Goal: Navigation & Orientation: Find specific page/section

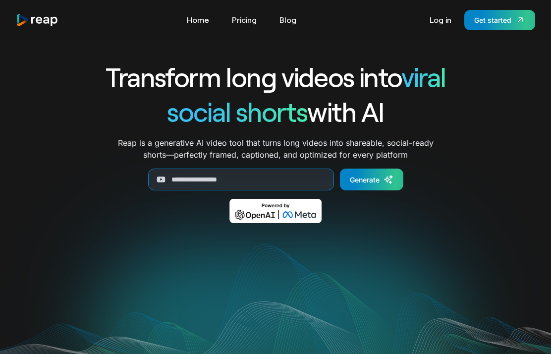
click at [443, 21] on link "Log in" at bounding box center [441, 20] width 32 height 16
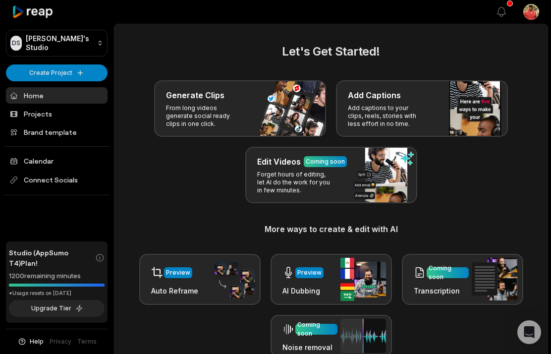
click at [65, 312] on button "Upgrade Tier" at bounding box center [57, 308] width 96 height 17
click at [66, 264] on span "Studio (AppSumo T4) Plan!" at bounding box center [52, 257] width 86 height 21
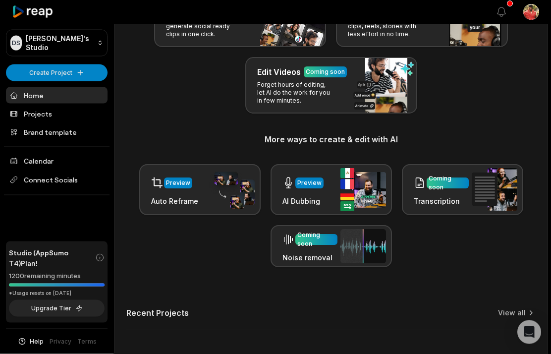
scroll to position [90, 0]
click at [517, 312] on link "View all" at bounding box center [512, 313] width 28 height 10
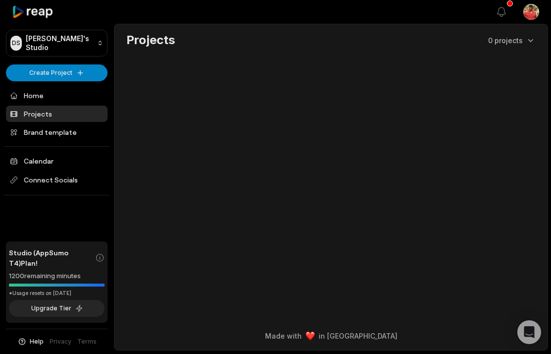
click at [47, 184] on span "Connect Socials" at bounding box center [57, 180] width 102 height 18
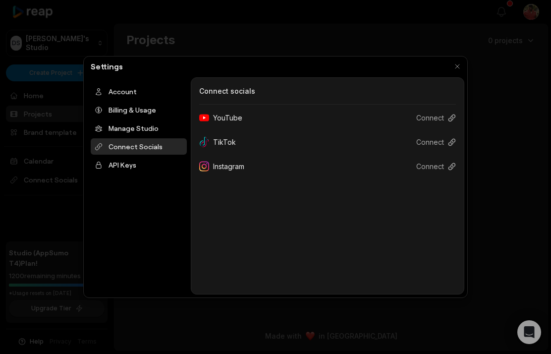
click at [52, 185] on div at bounding box center [275, 177] width 551 height 354
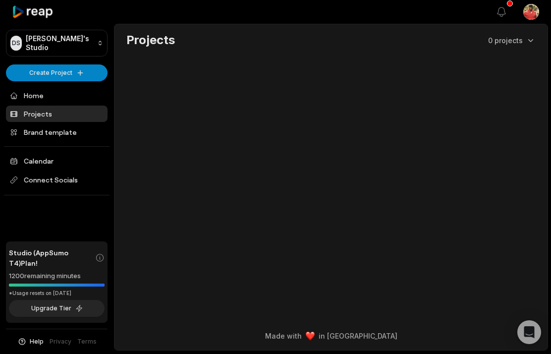
click at [46, 135] on link "Brand template" at bounding box center [57, 132] width 102 height 16
click at [31, 97] on link "Home" at bounding box center [57, 95] width 102 height 16
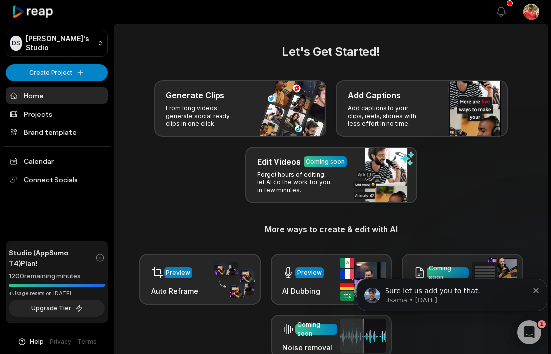
click at [392, 177] on div "Edit Videos Coming soon Forget hours of editing, let AI do the work for you in …" at bounding box center [331, 175] width 172 height 57
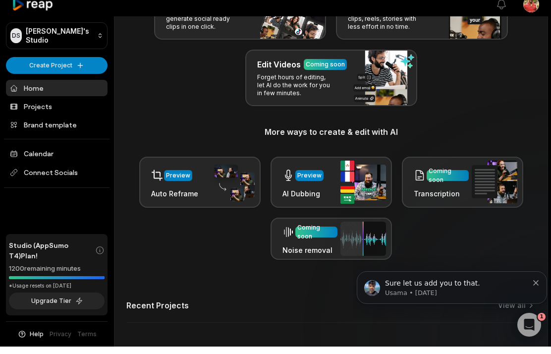
scroll to position [90, 0]
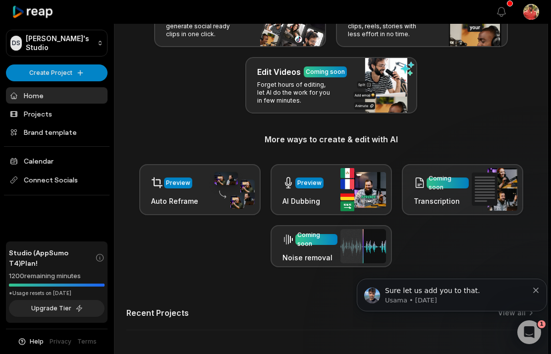
click at [535, 288] on button "Dismiss notification" at bounding box center [537, 289] width 6 height 8
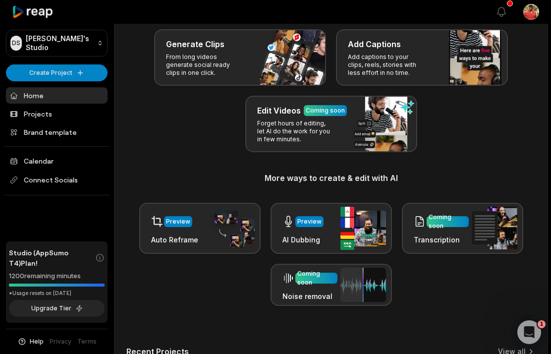
scroll to position [0, 0]
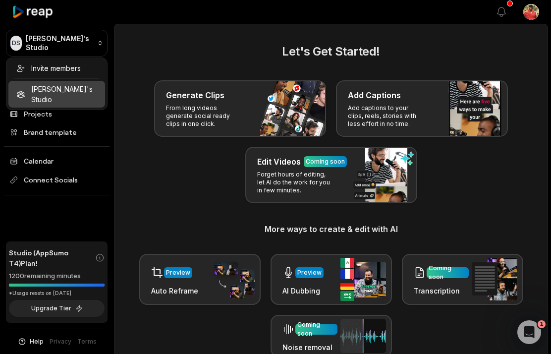
click at [78, 213] on html "[PERSON_NAME] Studio Create Project Home Projects Brand template Calendar Conne…" at bounding box center [275, 177] width 551 height 354
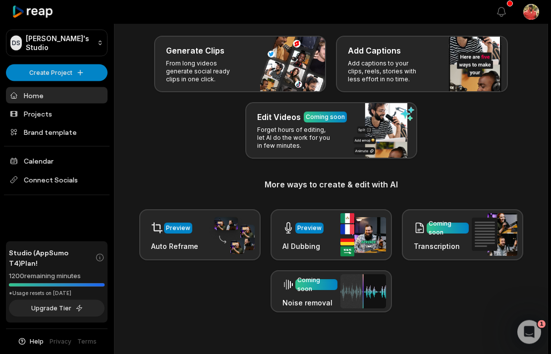
scroll to position [45, 0]
click at [30, 346] on button "Help" at bounding box center [30, 341] width 26 height 9
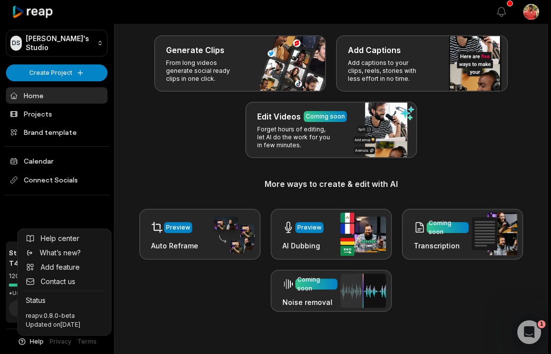
click at [58, 258] on span "What’s new?" at bounding box center [60, 252] width 41 height 10
